Goal: Register for event/course

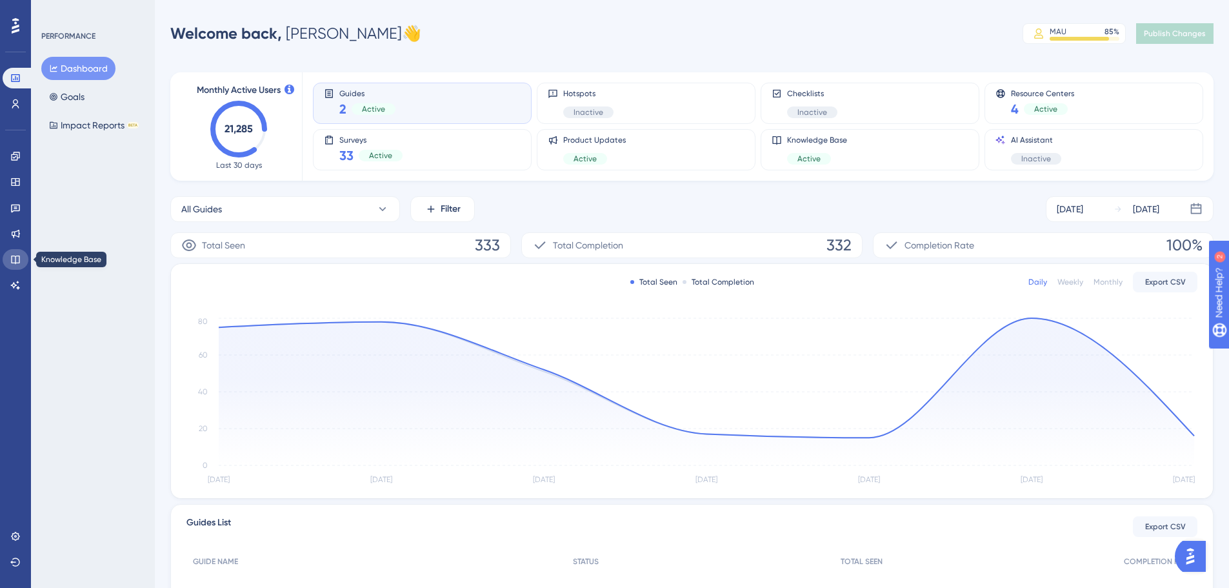
click at [17, 252] on link at bounding box center [16, 259] width 26 height 21
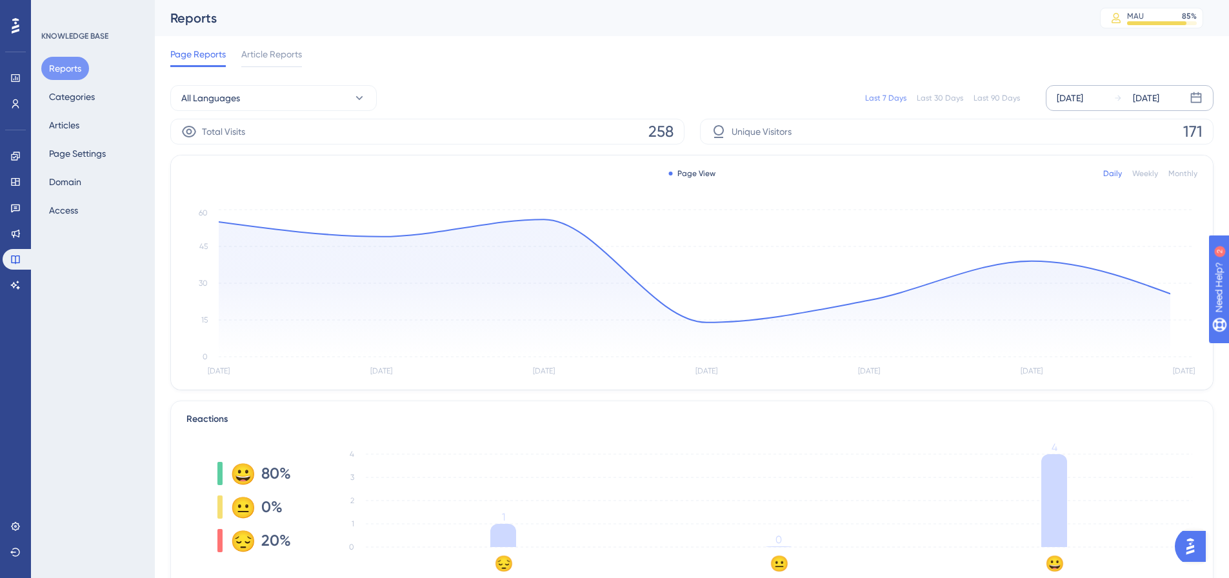
click at [1107, 98] on div "[DATE] [DATE]" at bounding box center [1130, 98] width 168 height 26
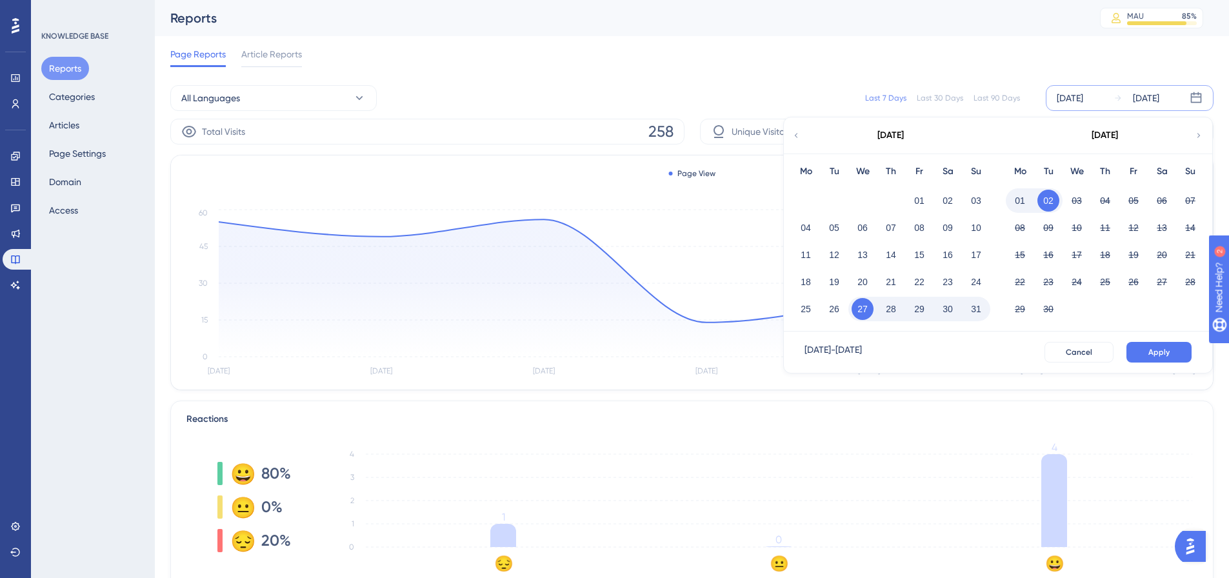
click at [1018, 192] on button "01" at bounding box center [1020, 201] width 22 height 22
click at [1018, 200] on div "✨ Save My Spot!✨" at bounding box center [620, 264] width 1238 height 588
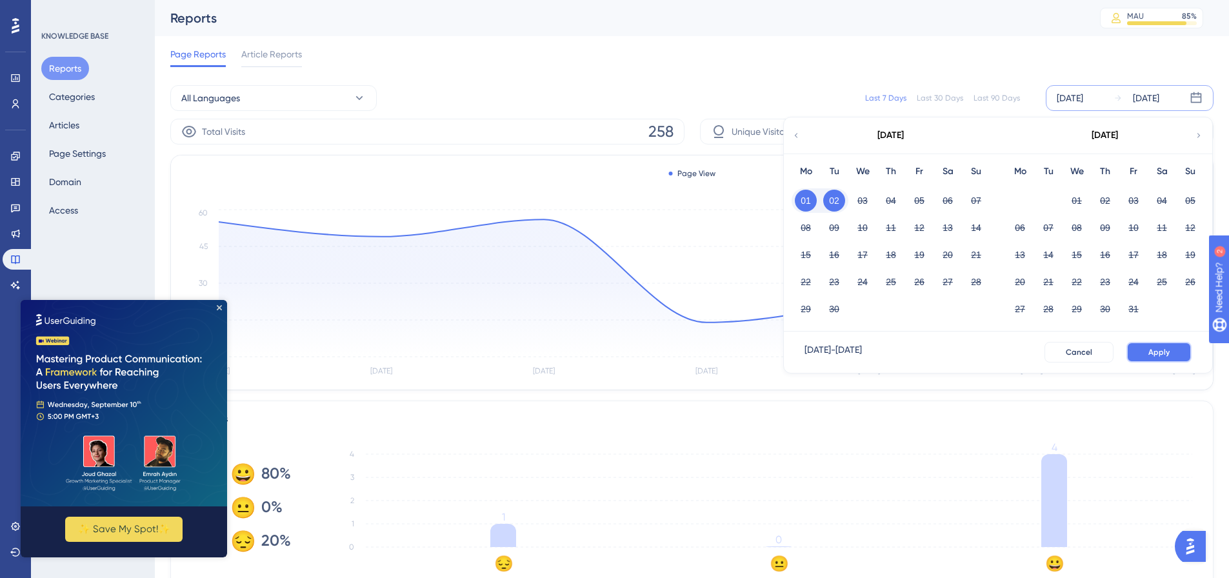
click at [1139, 355] on button "Apply" at bounding box center [1158, 352] width 65 height 21
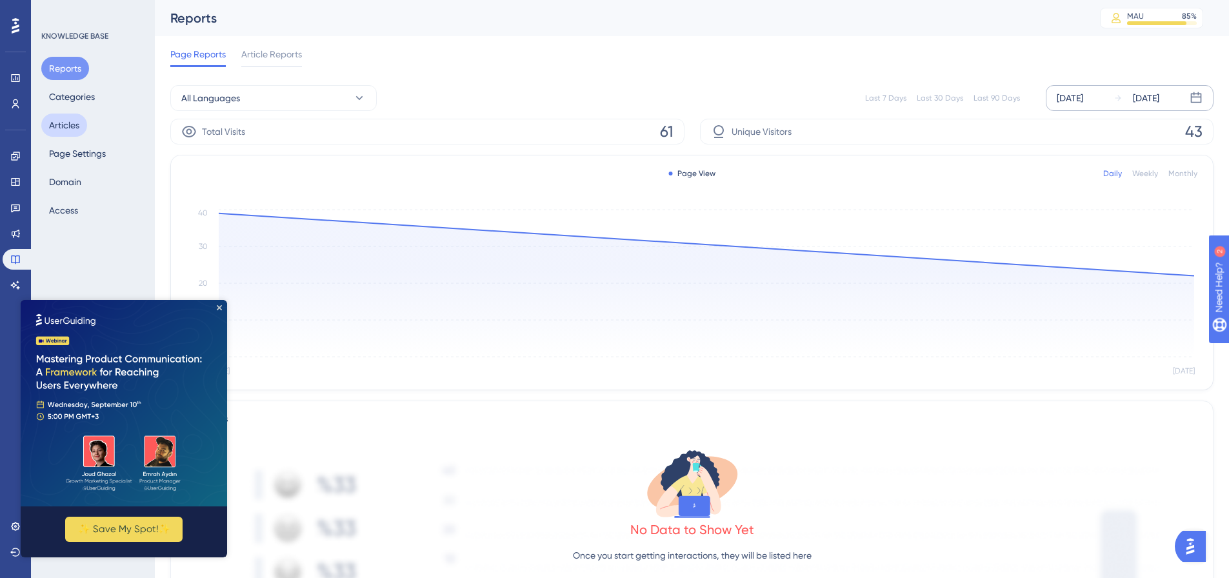
click at [64, 123] on button "Articles" at bounding box center [64, 125] width 46 height 23
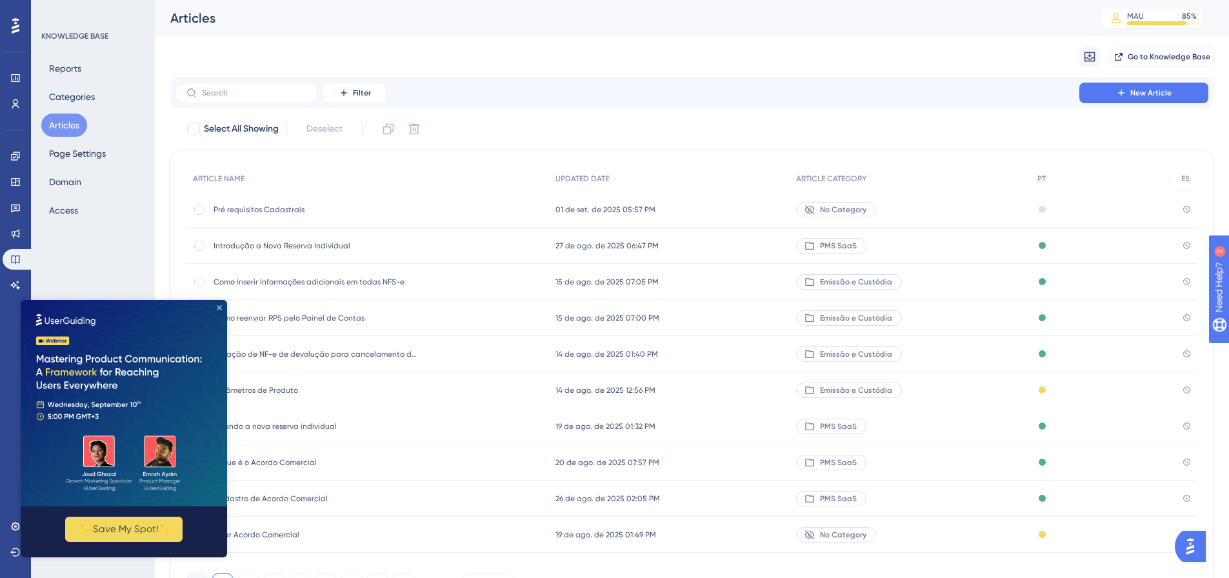
drag, startPoint x: 217, startPoint y: 306, endPoint x: 272, endPoint y: 624, distance: 322.8
click at [217, 306] on icon "Close Preview" at bounding box center [219, 307] width 5 height 5
